Goal: Information Seeking & Learning: Compare options

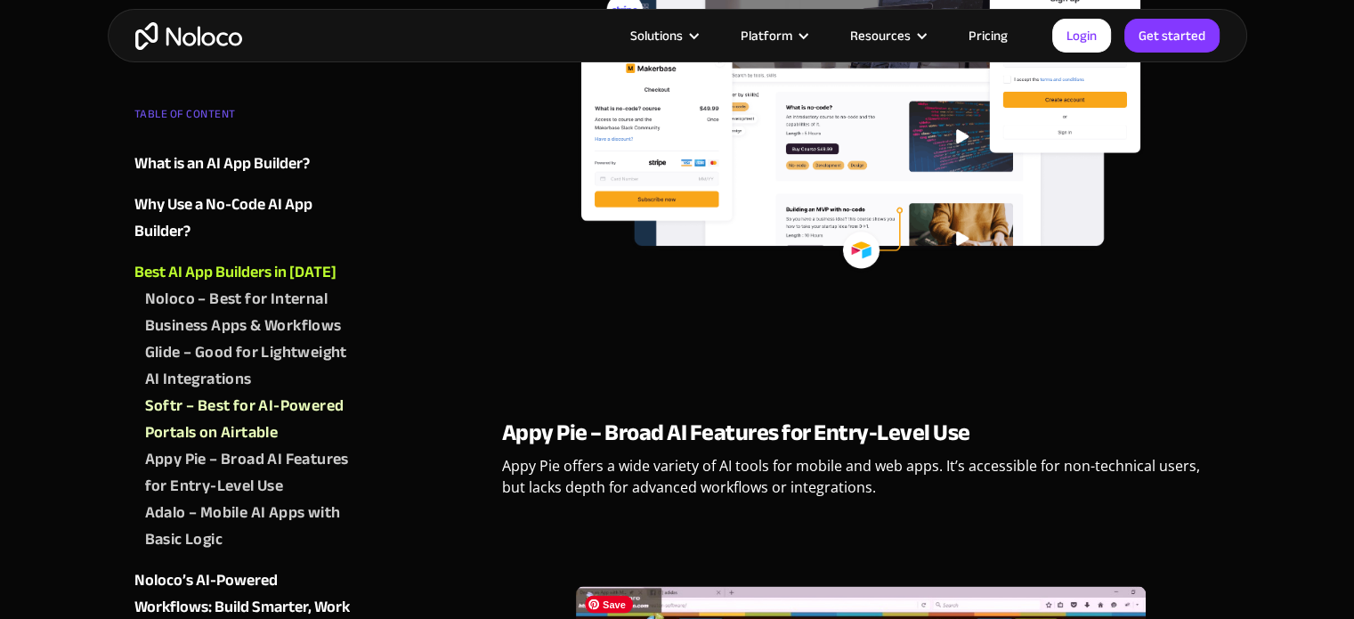
scroll to position [3294, 0]
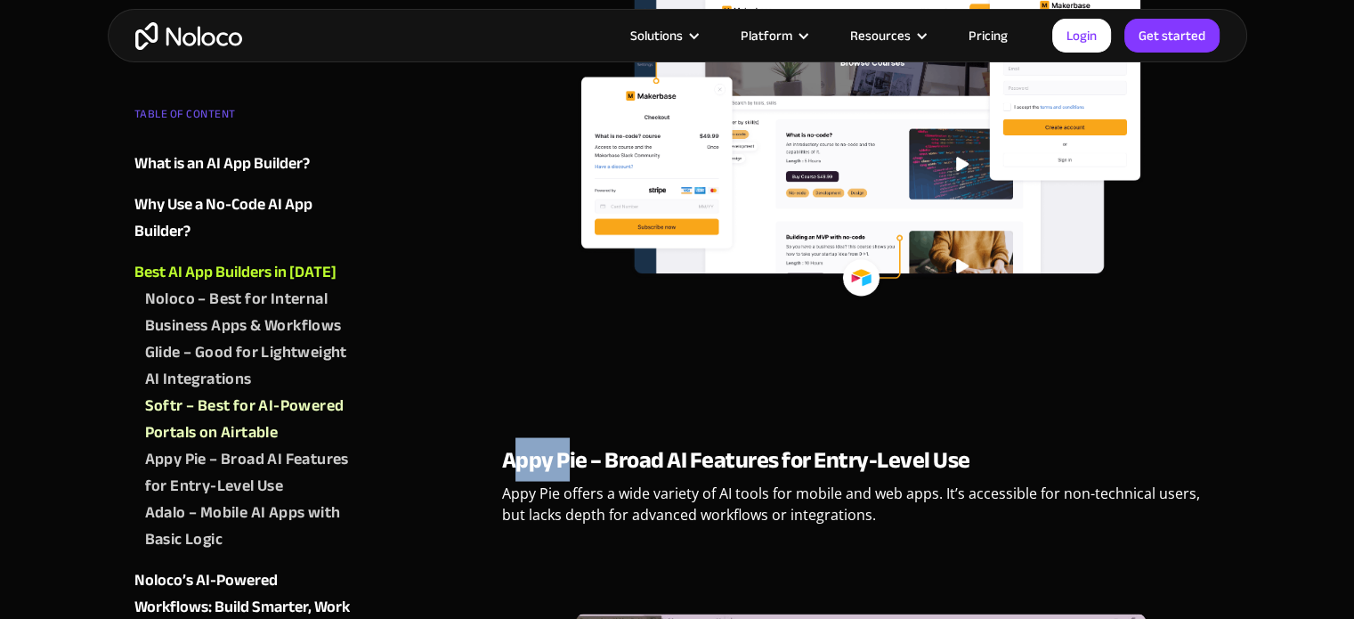
drag, startPoint x: 509, startPoint y: 454, endPoint x: 567, endPoint y: 455, distance: 57.9
click at [567, 455] on strong "Appy Pie – Broad AI Features for Entry-Level Use" at bounding box center [736, 459] width 468 height 44
drag, startPoint x: 584, startPoint y: 456, endPoint x: 501, endPoint y: 455, distance: 82.8
click at [502, 455] on strong "Appy Pie – Broad AI Features for Entry-Level Use" at bounding box center [736, 459] width 468 height 44
copy strong "Appy Pie"
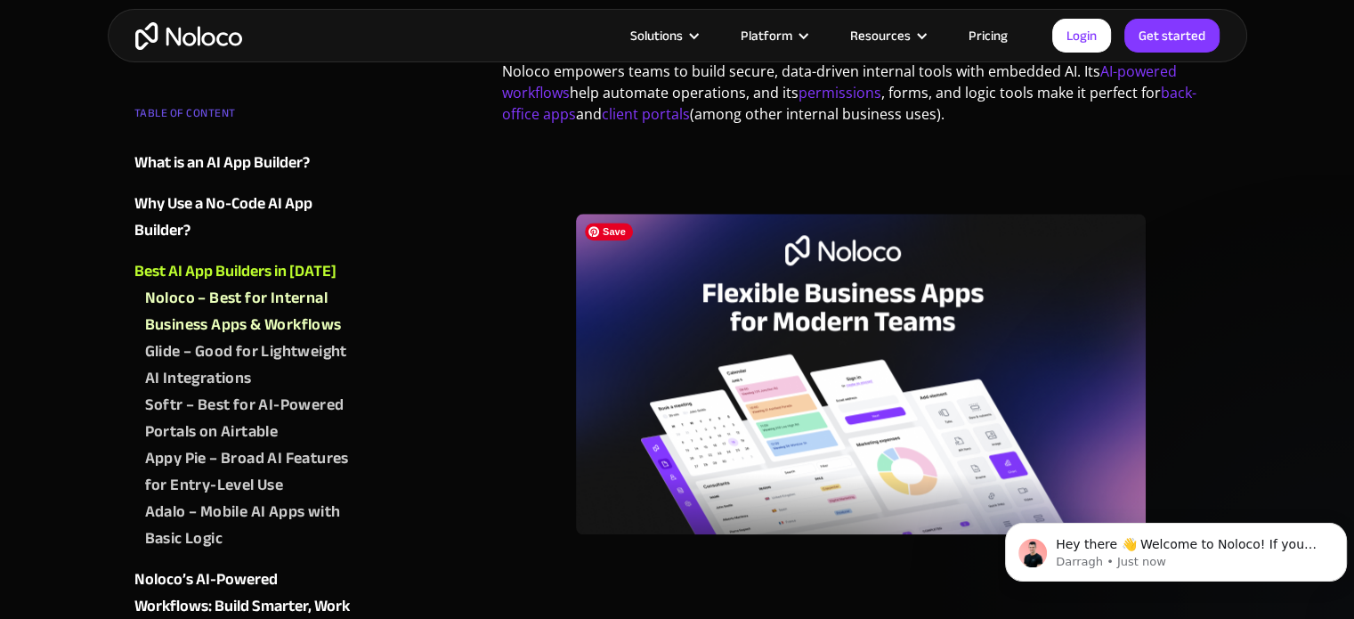
scroll to position [1513, 0]
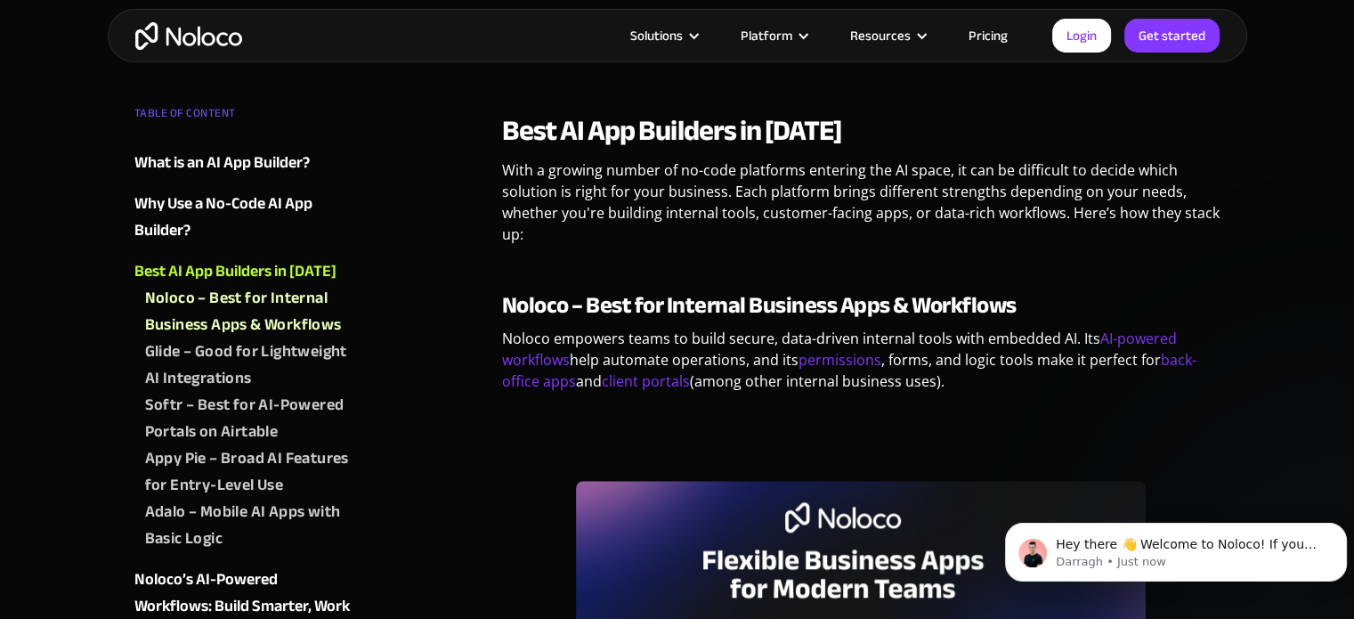
click at [523, 301] on strong "Noloco – Best for Internal Business Apps & Workflows" at bounding box center [759, 305] width 515 height 44
copy strong "Noloco"
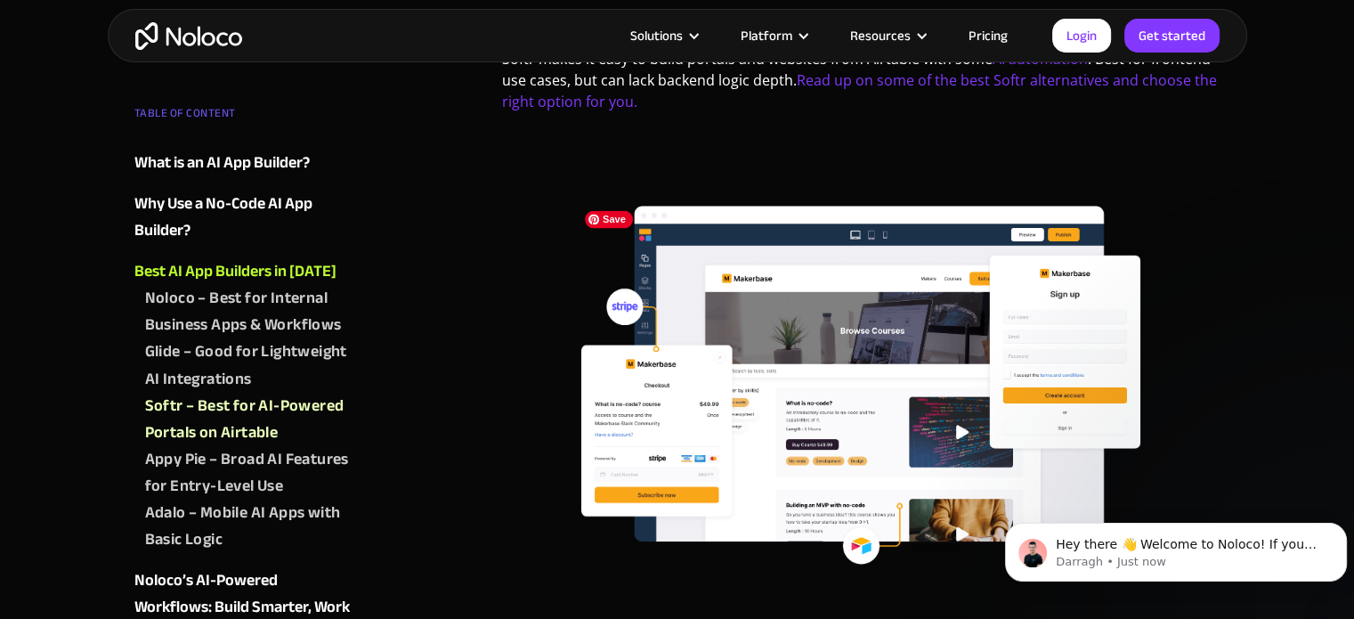
scroll to position [3027, 0]
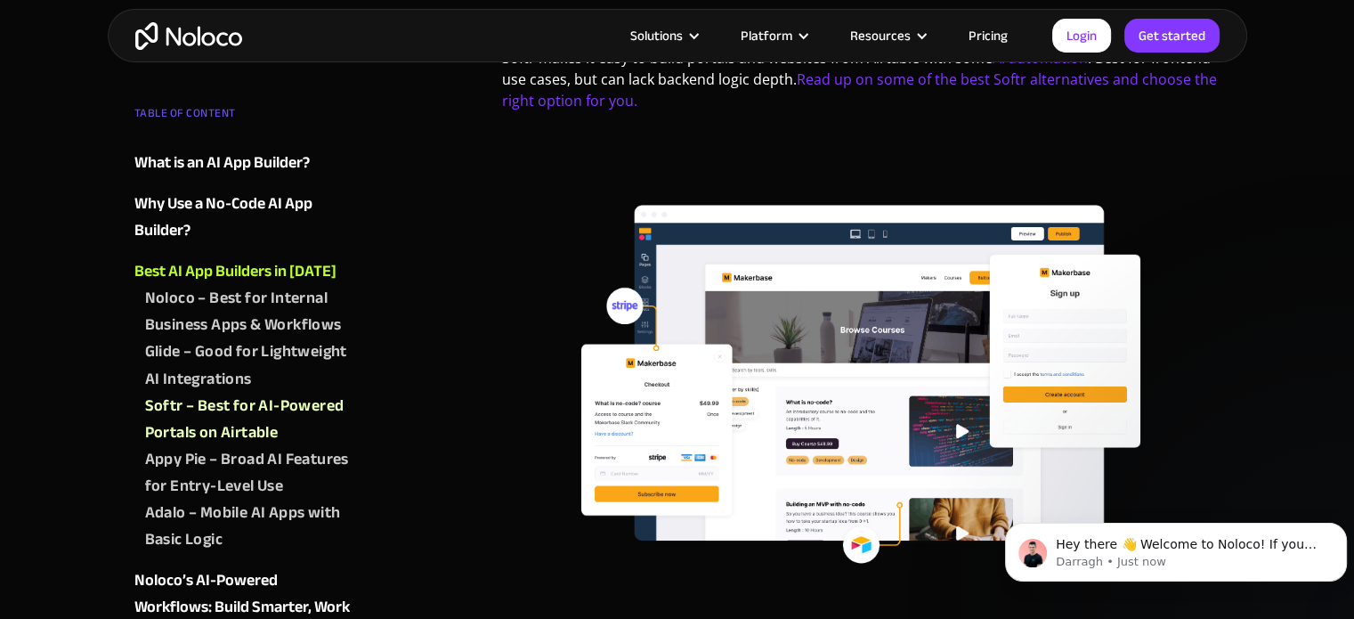
click at [231, 432] on div "Softr – Best for AI-Powered Portals on Airtable" at bounding box center [247, 418] width 205 height 53
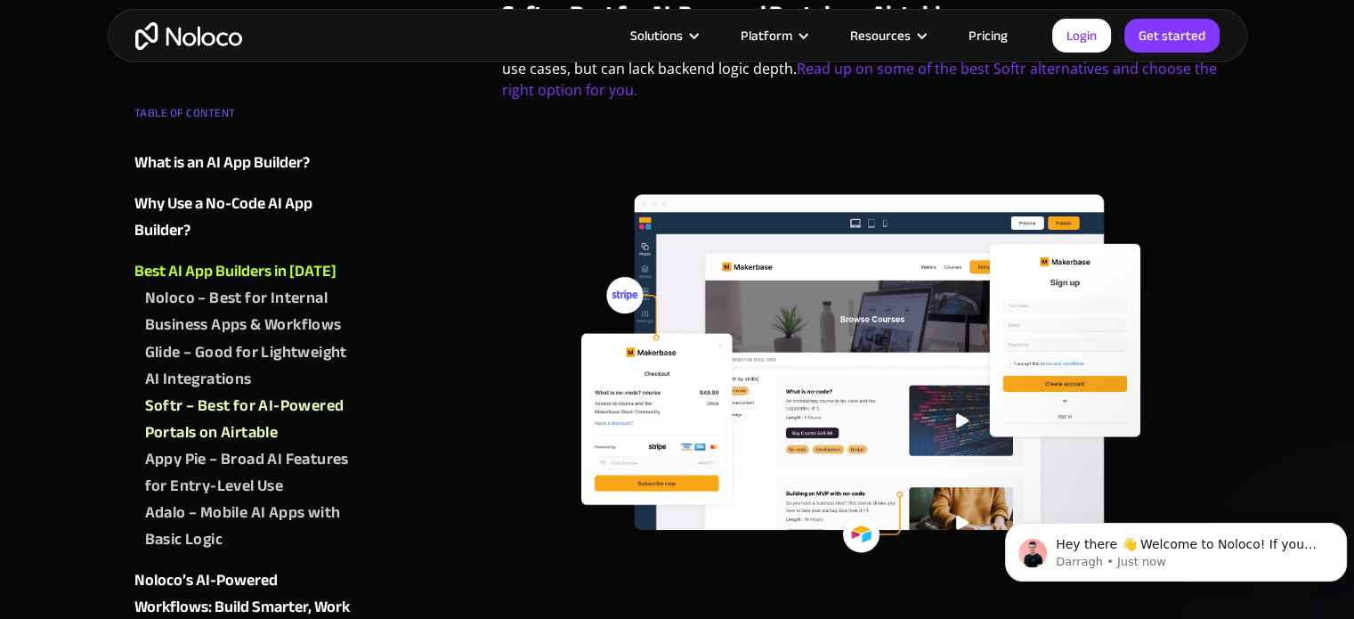
click at [228, 455] on div "Appy Pie – Broad AI Features for Entry-Level Use" at bounding box center [247, 471] width 205 height 53
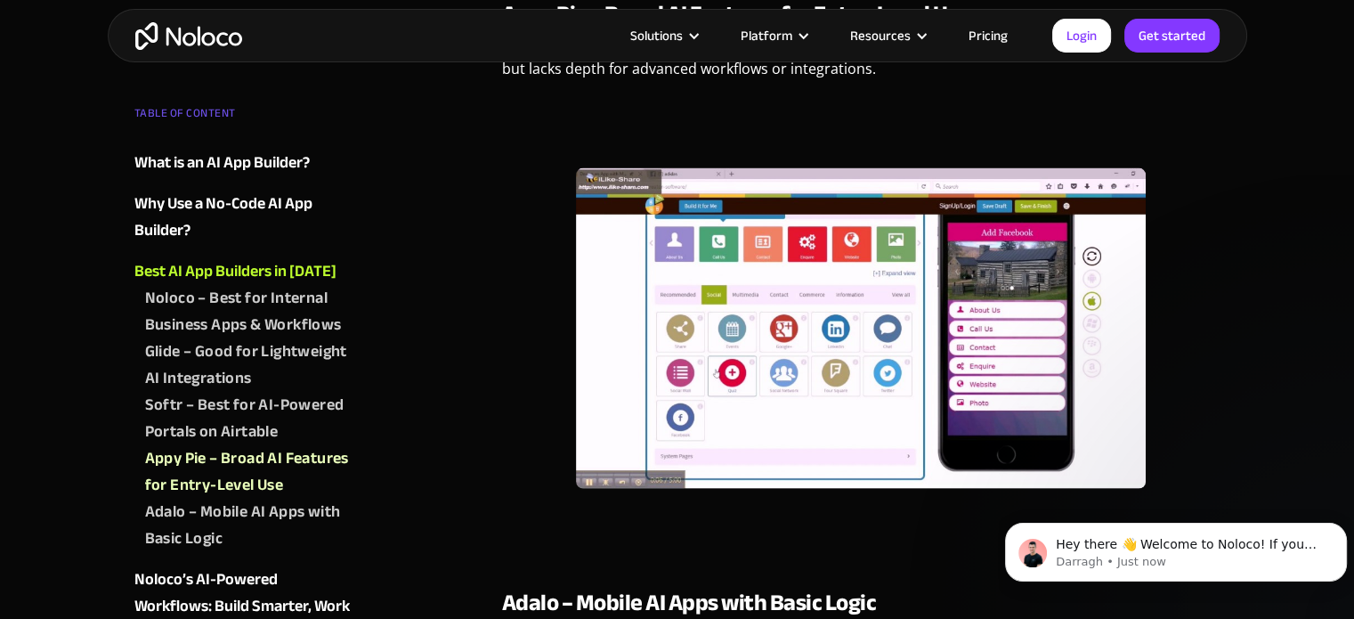
click at [224, 544] on div "Adalo – Mobile AI Apps with Basic Logic" at bounding box center [247, 524] width 205 height 53
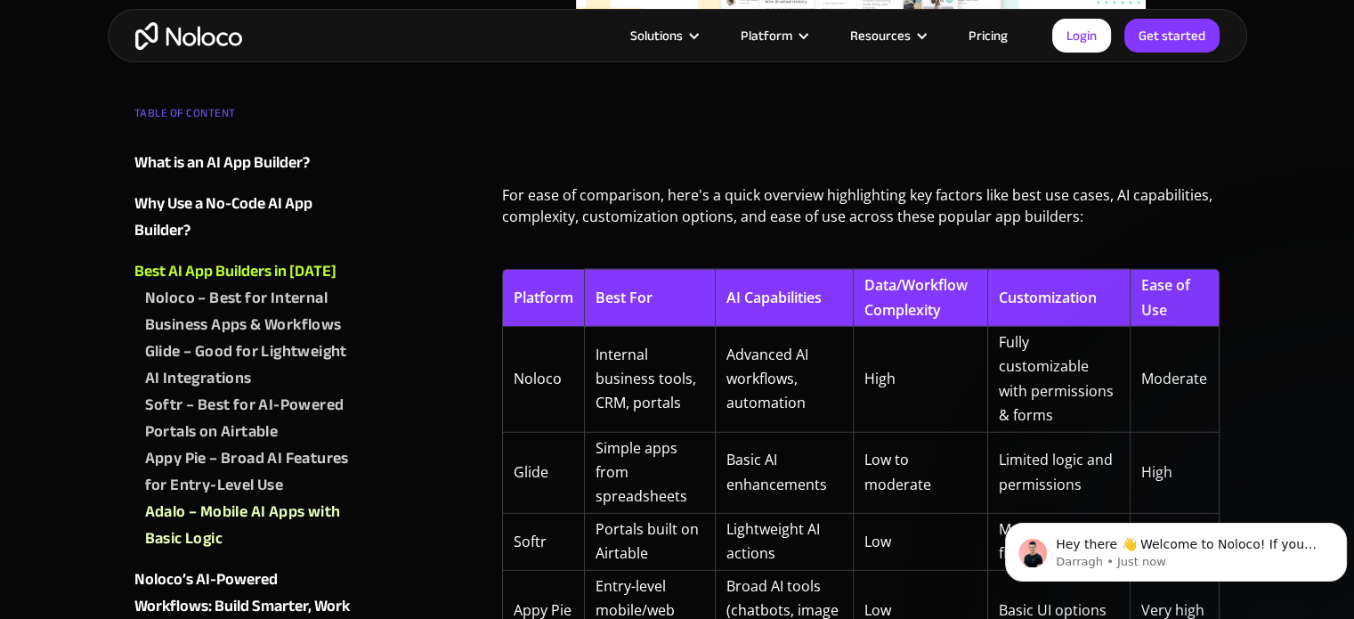
scroll to position [4773, 0]
